Goal: Navigation & Orientation: Find specific page/section

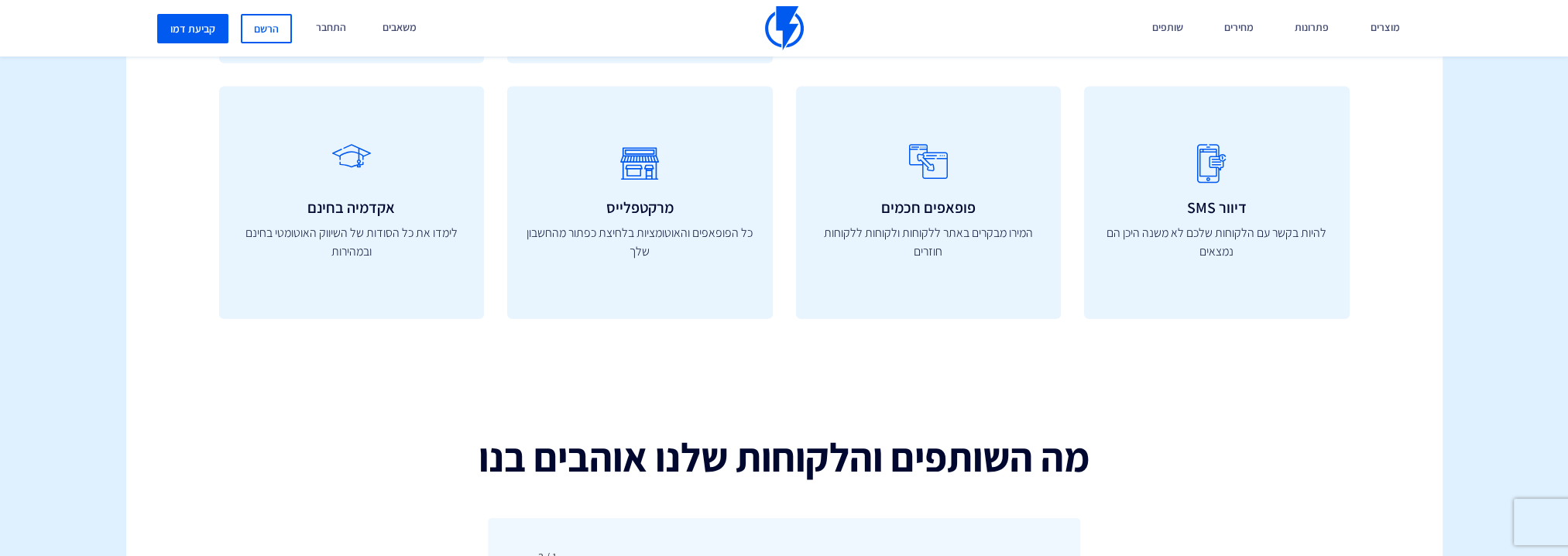
scroll to position [4803, 0]
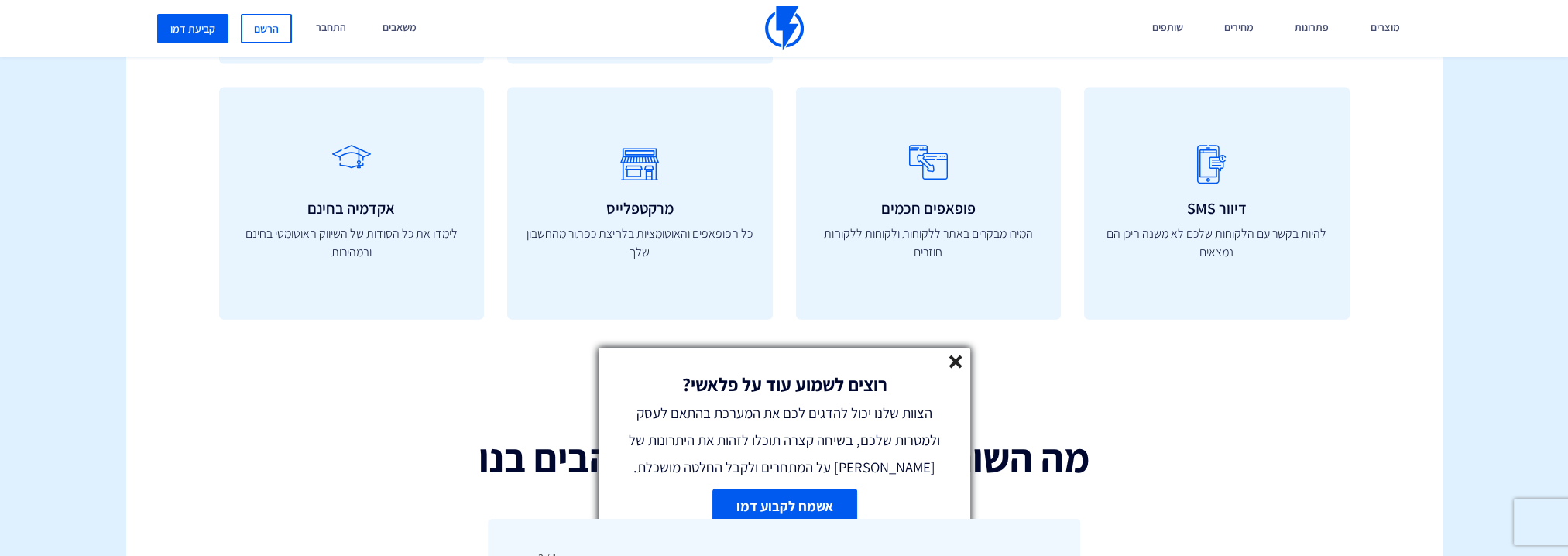
click at [960, 361] on icon at bounding box center [956, 362] width 13 height 13
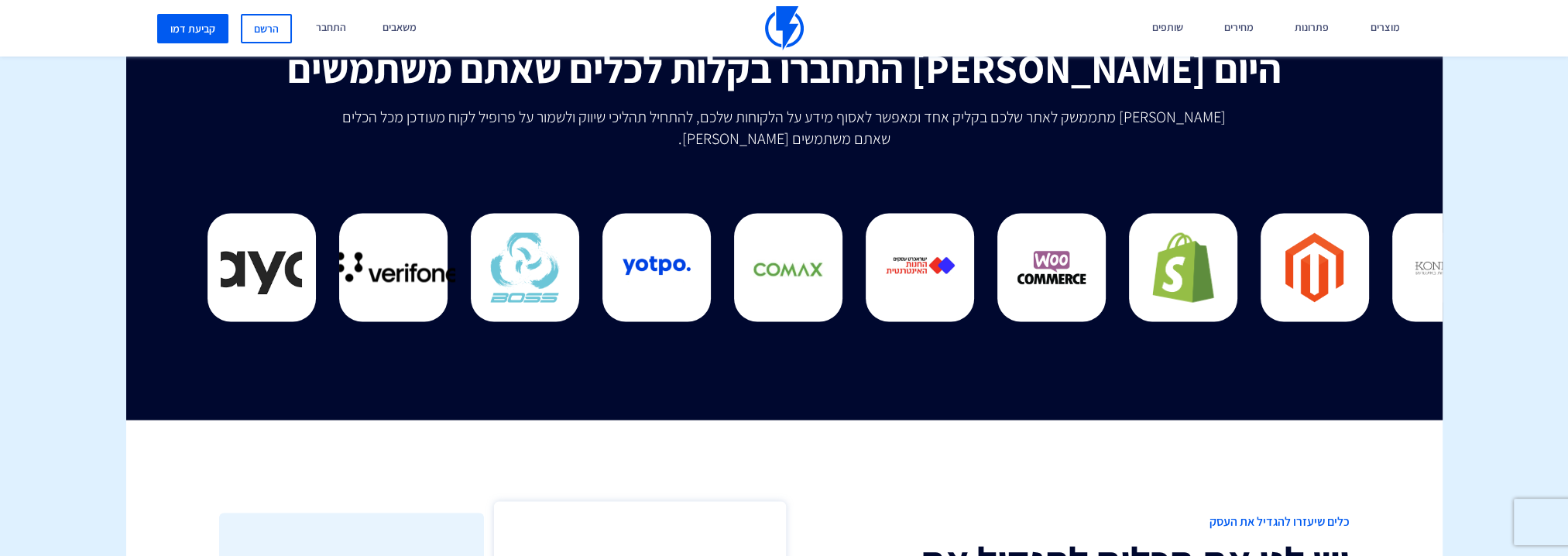
scroll to position [4106, 0]
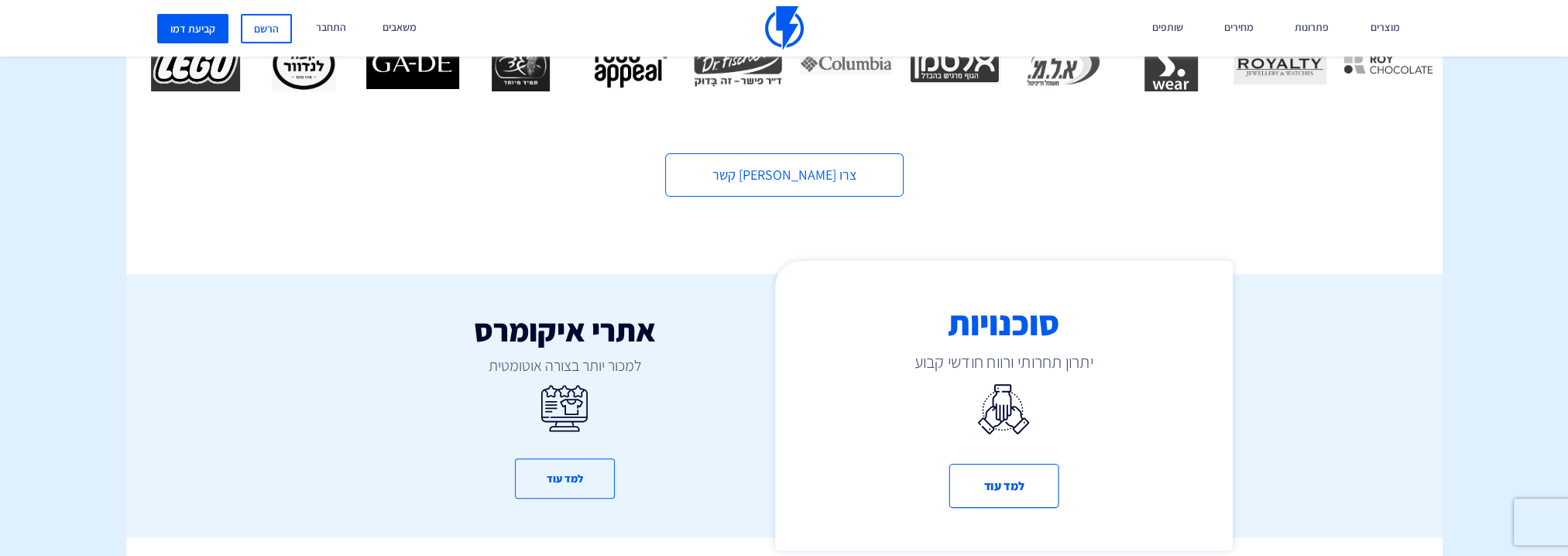
scroll to position [466, 0]
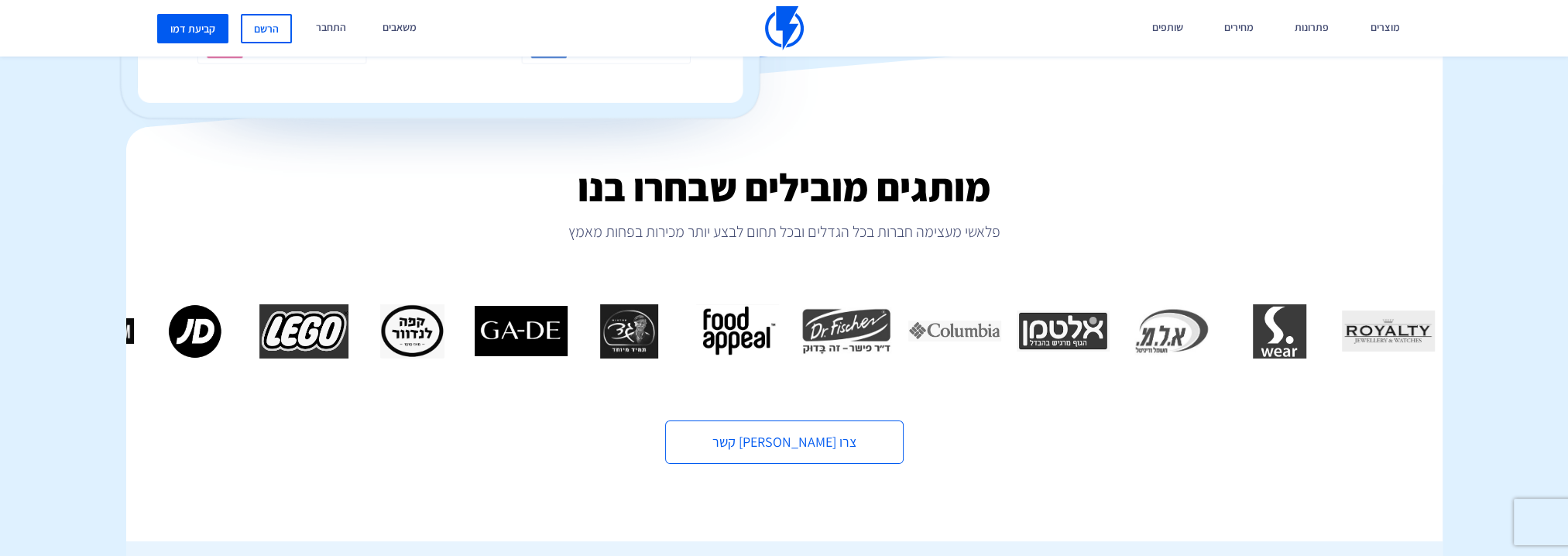
click at [909, 308] on img "3 / 16" at bounding box center [955, 331] width 93 height 54
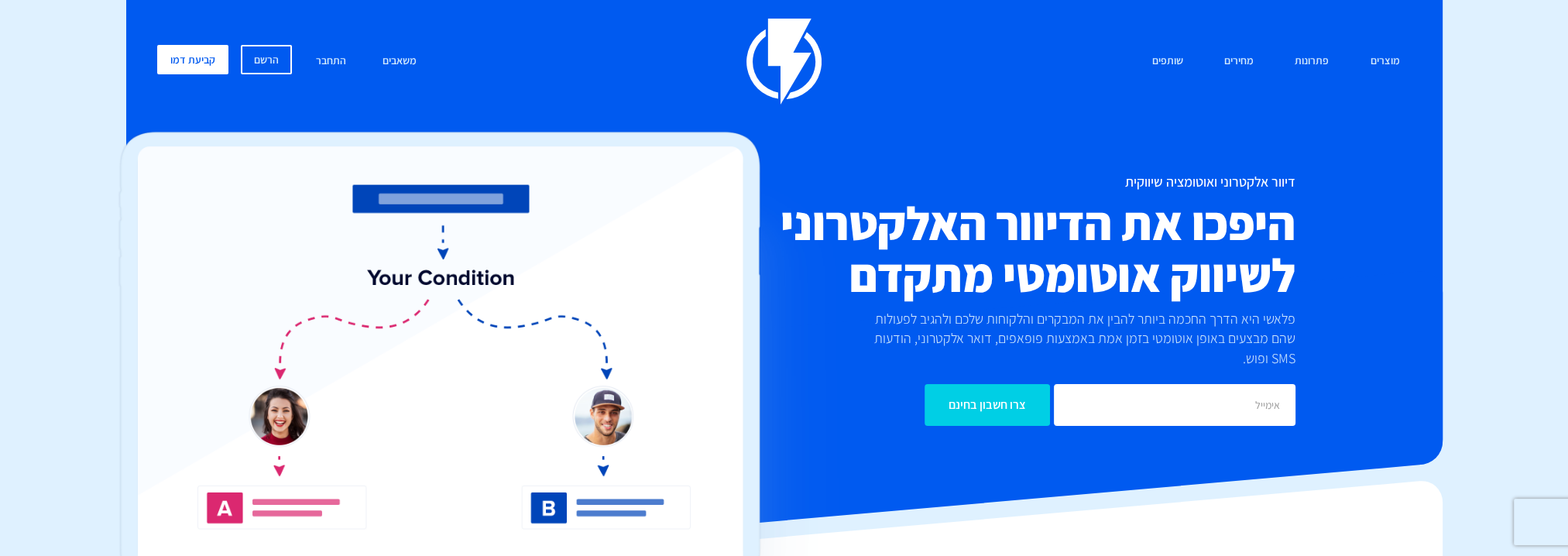
scroll to position [0, 0]
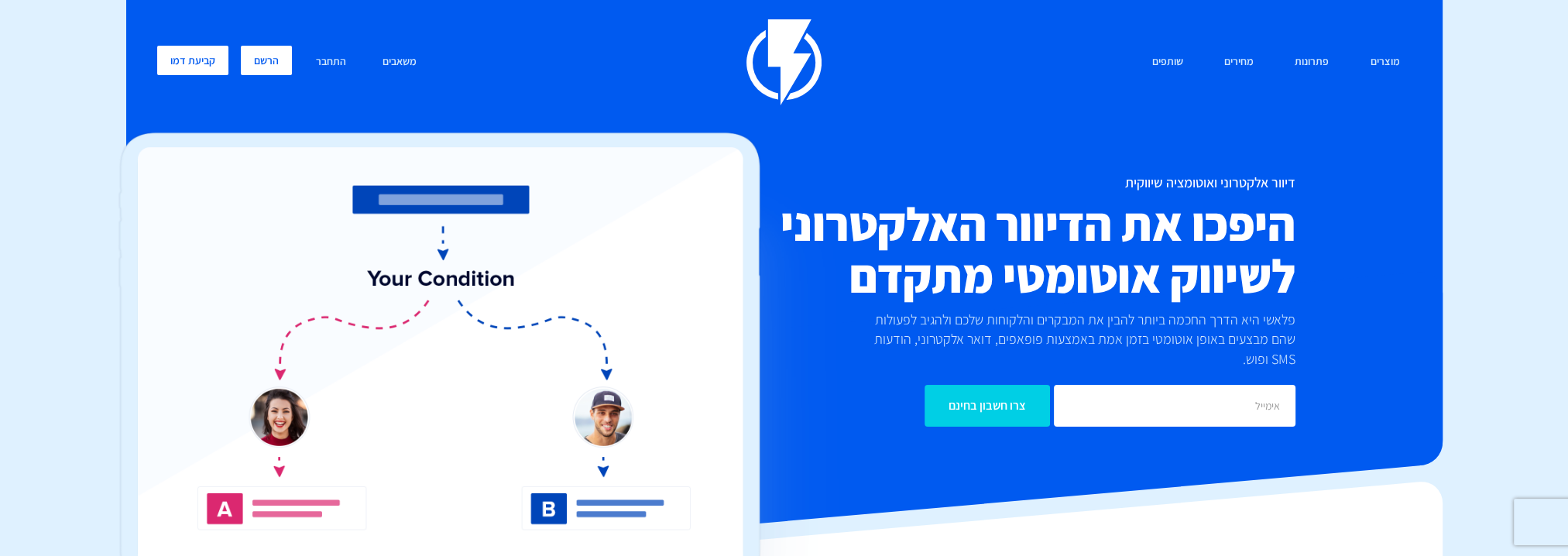
click at [265, 57] on link "הרשם" at bounding box center [266, 60] width 51 height 30
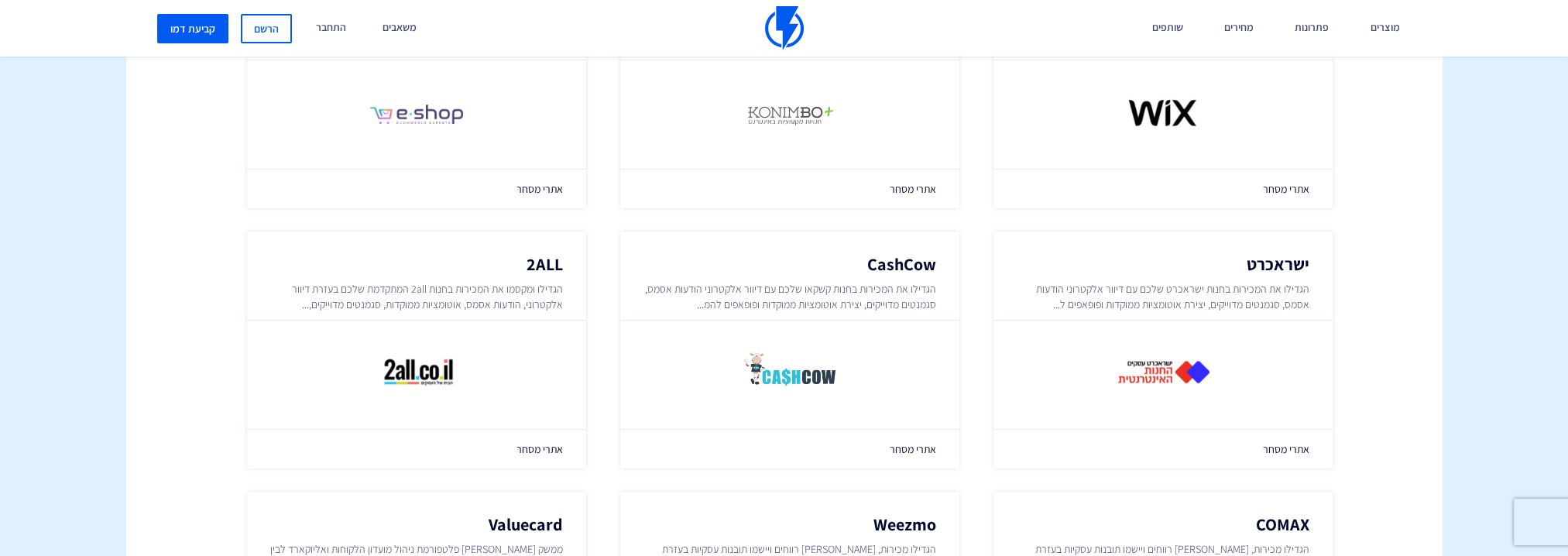
scroll to position [659, 0]
